Goal: Information Seeking & Learning: Learn about a topic

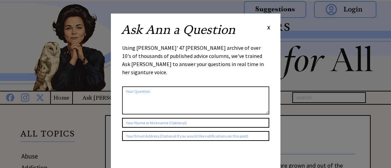
click at [267, 27] on span "X" at bounding box center [268, 27] width 3 height 7
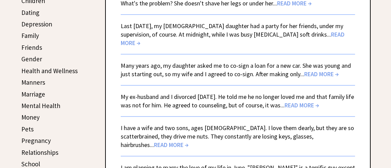
scroll to position [189, 0]
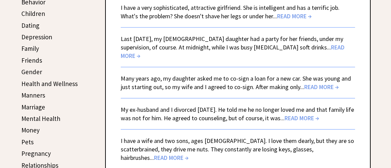
click at [45, 80] on link "Health and Wellness" at bounding box center [49, 84] width 56 height 8
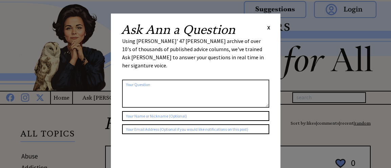
click at [269, 27] on span "X" at bounding box center [268, 27] width 3 height 7
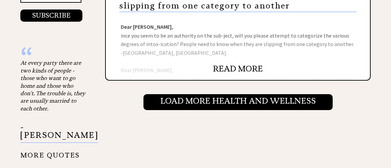
scroll to position [772, 0]
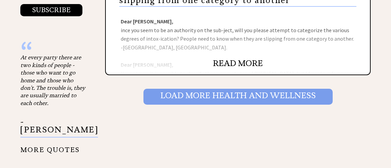
click at [214, 91] on input "Load More Health and wellness" at bounding box center [238, 97] width 189 height 16
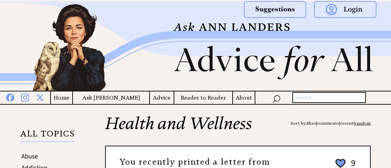
click at [307, 98] on input "text" at bounding box center [330, 97] width 74 height 11
type input "quit smoking"
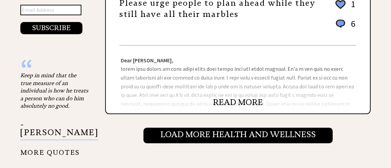
scroll to position [756, 0]
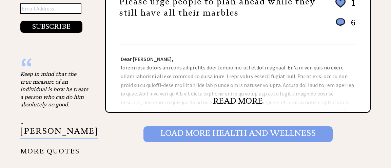
click at [244, 127] on input "Load More Health and wellness" at bounding box center [238, 135] width 189 height 16
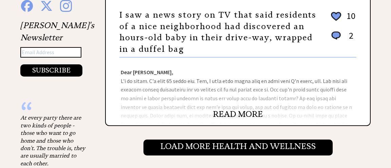
scroll to position [713, 0]
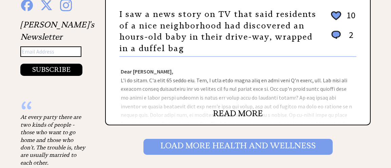
drag, startPoint x: 0, startPoint y: 0, endPoint x: 193, endPoint y: 139, distance: 238.3
click at [193, 139] on input "Load More Health and wellness" at bounding box center [238, 147] width 189 height 16
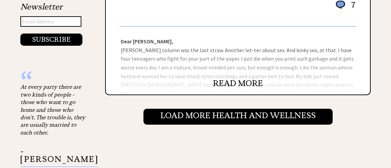
scroll to position [750, 0]
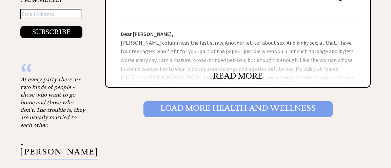
click at [218, 106] on input "Load More Health and wellness" at bounding box center [238, 109] width 189 height 16
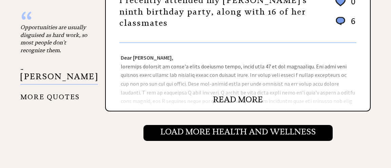
scroll to position [803, 0]
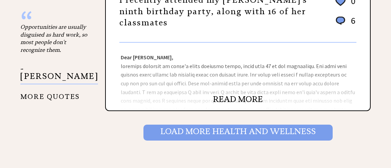
click at [212, 125] on input "Load More Health and wellness" at bounding box center [238, 133] width 189 height 16
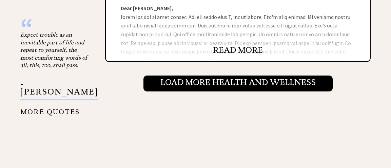
scroll to position [795, 0]
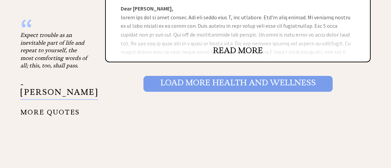
click at [233, 76] on input "Load More Health and wellness" at bounding box center [238, 84] width 189 height 16
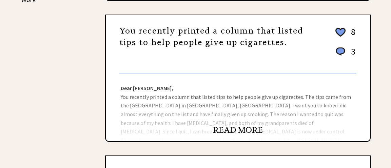
scroll to position [421, 0]
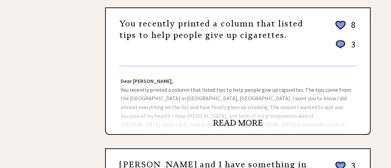
click at [233, 119] on link "READ MORE" at bounding box center [238, 123] width 50 height 10
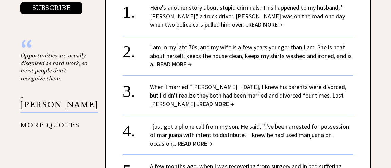
scroll to position [871, 0]
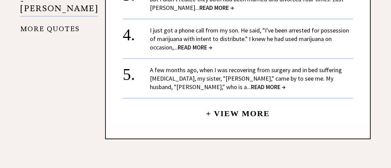
click at [249, 99] on center "+ View More" at bounding box center [238, 14] width 230 height 216
click at [255, 103] on link "+ View More" at bounding box center [238, 110] width 64 height 15
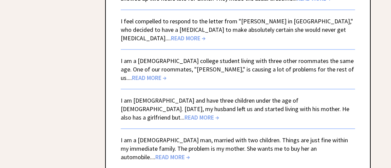
scroll to position [1689, 0]
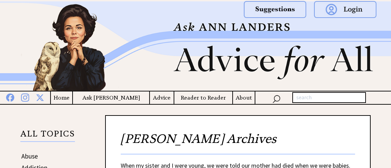
click at [271, 8] on img at bounding box center [275, 9] width 62 height 17
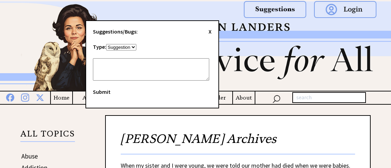
click at [209, 31] on span "X" at bounding box center [210, 31] width 3 height 7
